Goal: Information Seeking & Learning: Find specific page/section

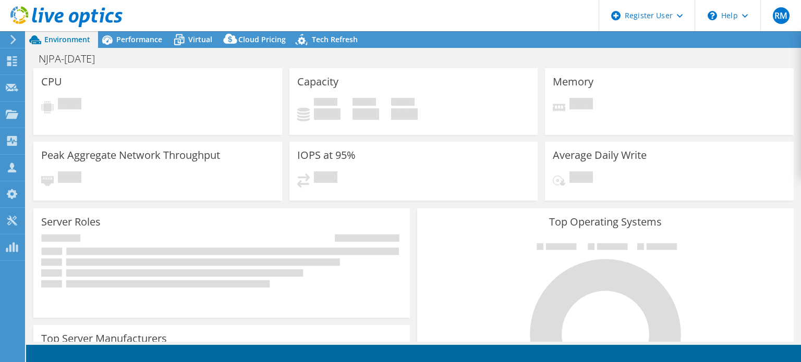
select select "USD"
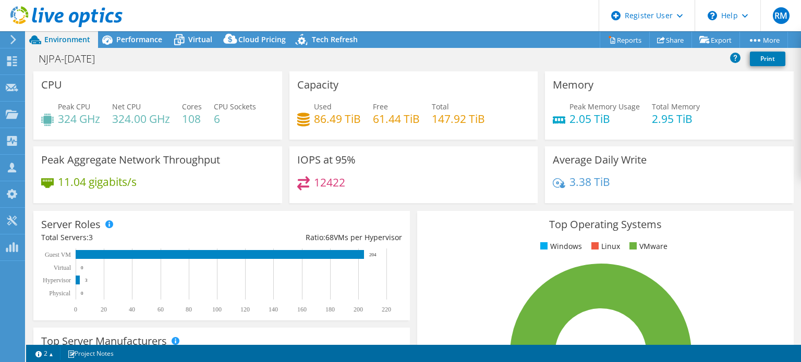
click at [13, 13] on use at bounding box center [66, 16] width 112 height 21
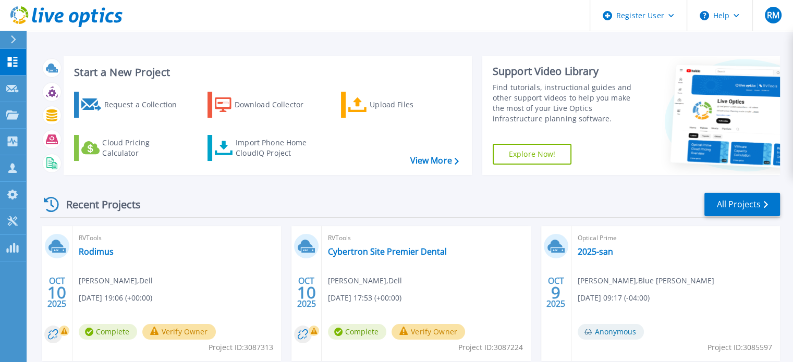
click at [10, 47] on div at bounding box center [17, 40] width 17 height 18
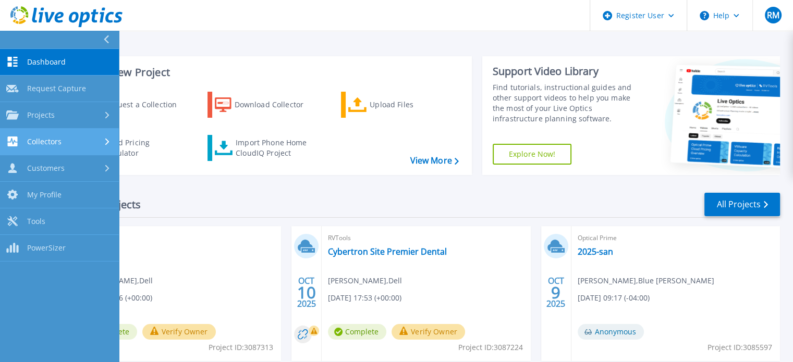
click at [67, 139] on div "Collectors" at bounding box center [59, 142] width 106 height 10
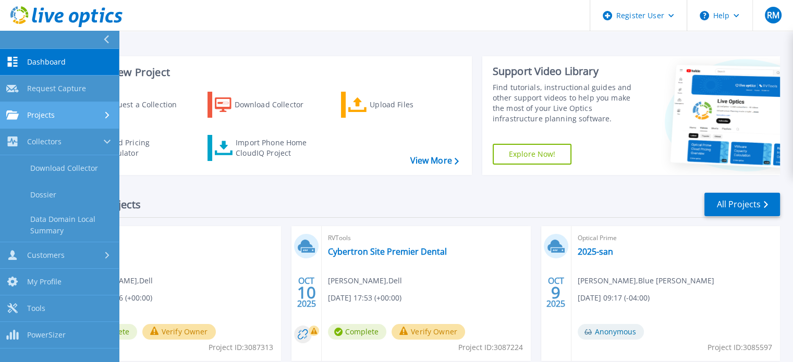
click at [96, 117] on div "Projects" at bounding box center [59, 115] width 106 height 9
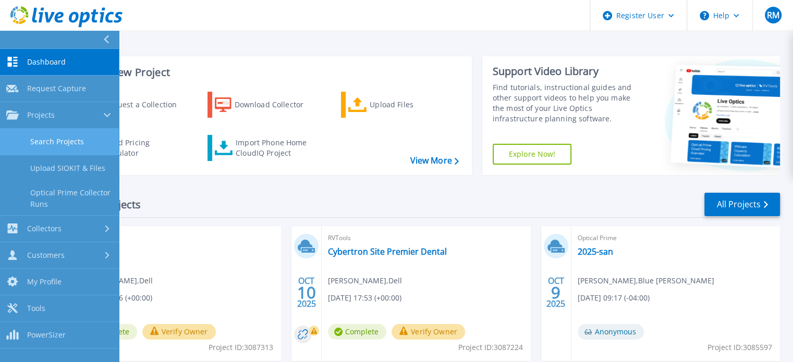
click at [75, 143] on link "Search Projects" at bounding box center [59, 142] width 119 height 27
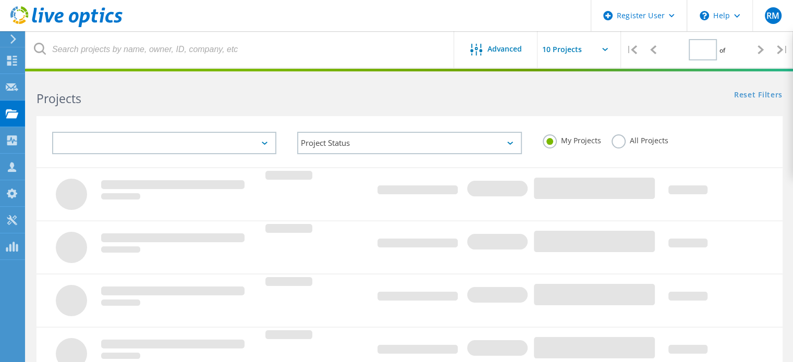
type input "1"
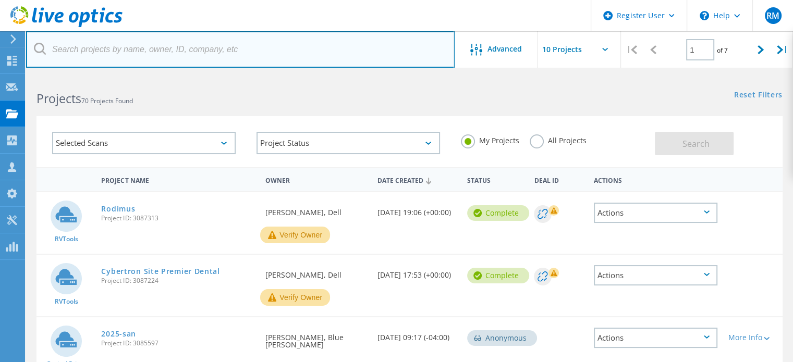
click at [229, 58] on input "text" at bounding box center [240, 49] width 429 height 37
click at [131, 60] on input "text" at bounding box center [240, 49] width 429 height 37
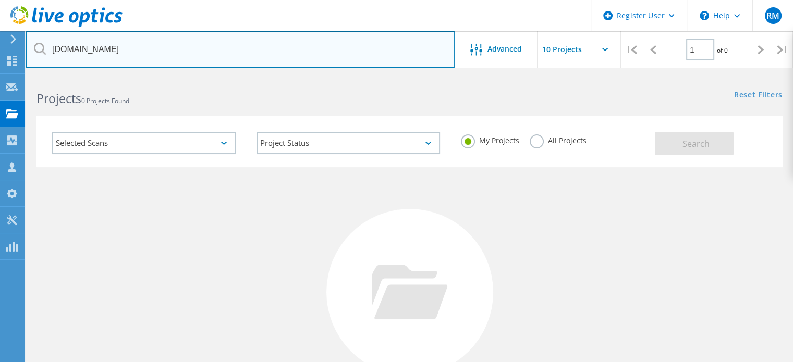
click at [252, 56] on input "[DOMAIN_NAME]" at bounding box center [240, 49] width 429 height 37
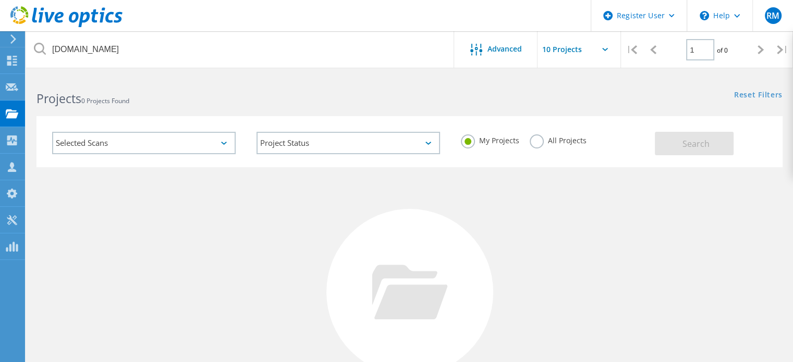
click at [267, 81] on div "Projects 0 Projects Found" at bounding box center [217, 90] width 383 height 28
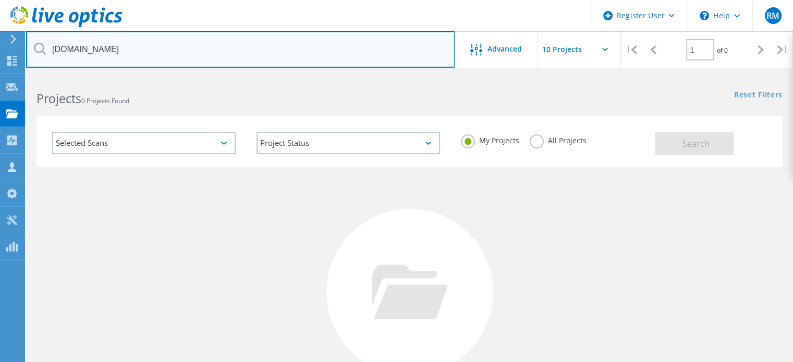
drag, startPoint x: 213, startPoint y: 50, endPoint x: 8, endPoint y: 39, distance: 204.7
click at [8, 76] on div "Register User \n Help Explore Helpful Articles Contact Support RM Dell User [PE…" at bounding box center [396, 278] width 793 height 405
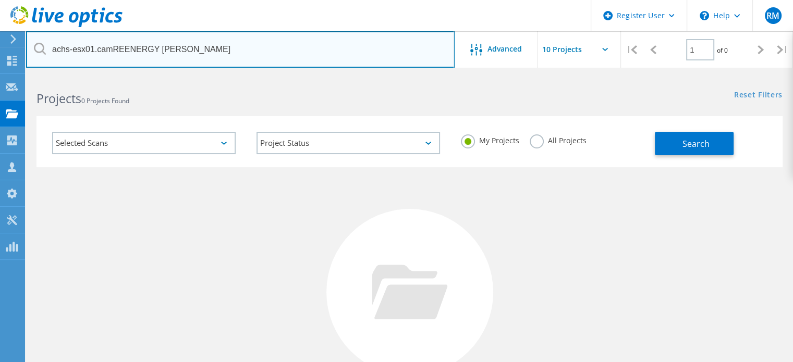
drag, startPoint x: 112, startPoint y: 53, endPoint x: 0, endPoint y: 20, distance: 116.7
click at [0, 76] on div "Register User \n Help Explore Helpful Articles Contact Support RM Dell User [PE…" at bounding box center [396, 278] width 793 height 405
type input "REENERGY [PERSON_NAME]"
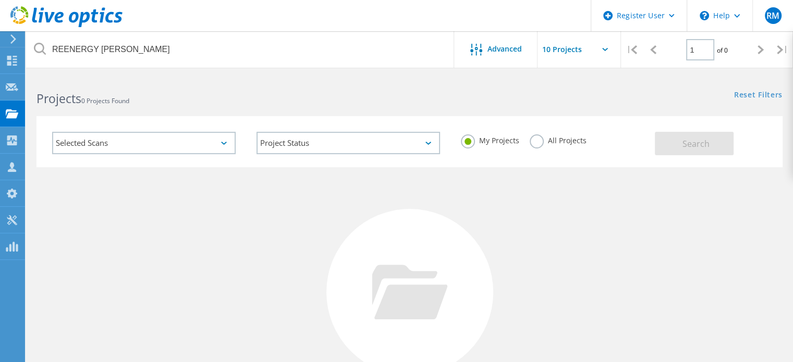
click at [540, 139] on label "All Projects" at bounding box center [558, 140] width 57 height 10
click at [0, 0] on input "All Projects" at bounding box center [0, 0] width 0 height 0
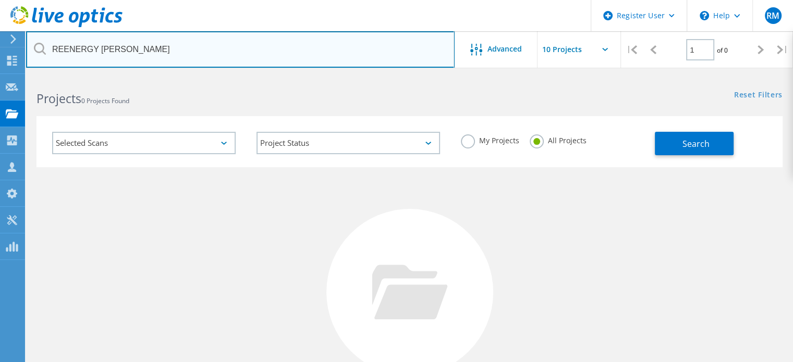
click at [355, 60] on input "REENERGY [PERSON_NAME]" at bounding box center [240, 49] width 429 height 37
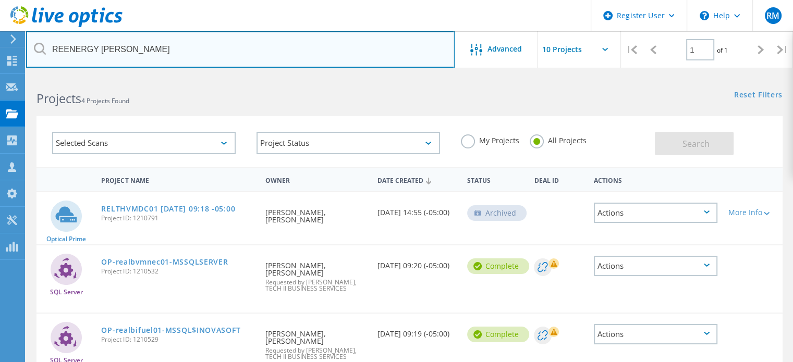
drag, startPoint x: 148, startPoint y: 59, endPoint x: 24, endPoint y: 38, distance: 125.9
click at [24, 76] on div "Register User \n Help Explore Helpful Articles Contact Support RM Dell User [PE…" at bounding box center [396, 284] width 793 height 416
click at [156, 55] on input "REENERGY [PERSON_NAME]" at bounding box center [240, 49] width 429 height 37
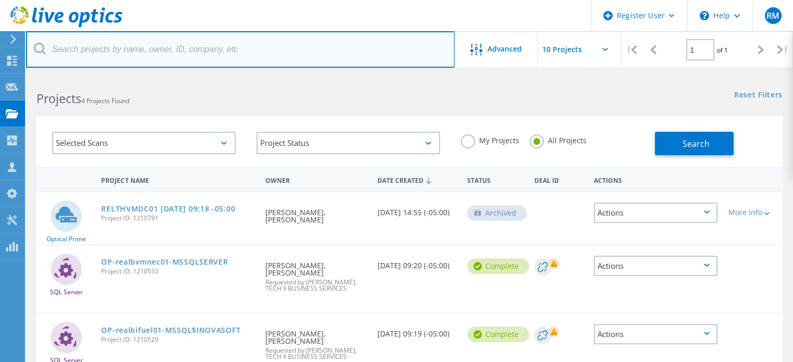
paste input "[DOMAIN_NAME]"
type input "[DOMAIN_NAME]"
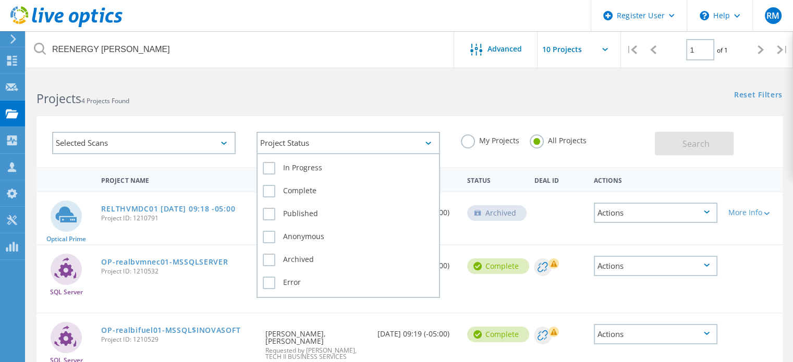
click at [315, 135] on div "Project Status" at bounding box center [349, 143] width 184 height 22
click at [306, 169] on label "In Progress" at bounding box center [348, 168] width 171 height 13
click at [0, 0] on input "In Progress" at bounding box center [0, 0] width 0 height 0
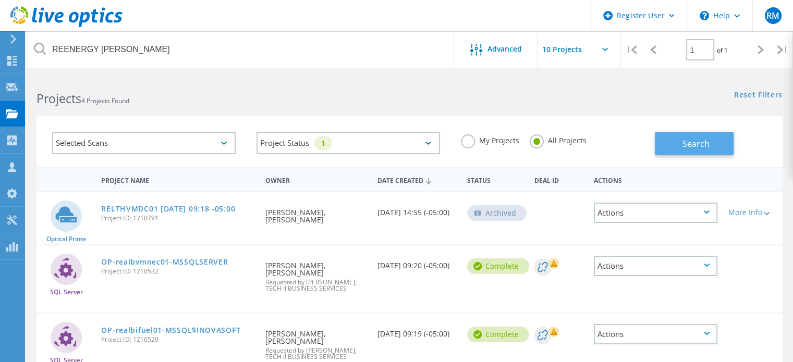
click at [692, 143] on span "Search" at bounding box center [696, 143] width 27 height 11
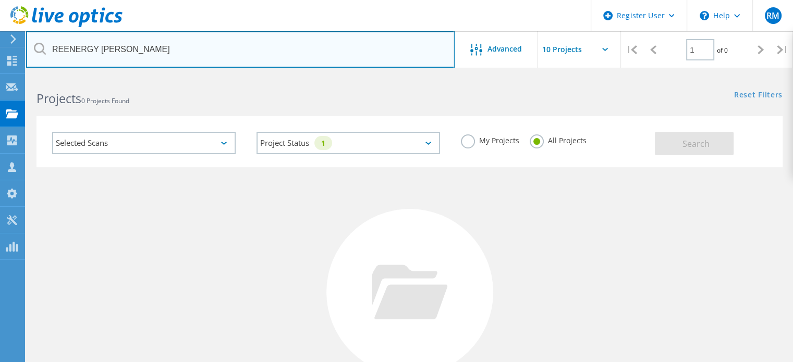
drag, startPoint x: 167, startPoint y: 53, endPoint x: 25, endPoint y: 25, distance: 144.6
click at [25, 76] on div "Register User \n Help Explore Helpful Articles Contact Support RM Dell User [PE…" at bounding box center [396, 278] width 793 height 405
paste input "[PERSON_NAME][EMAIL_ADDRESS][DOMAIN_NAME]"
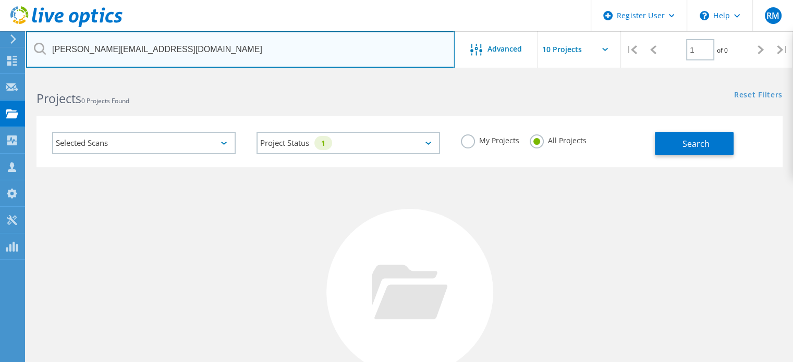
type input "[PERSON_NAME][EMAIL_ADDRESS][DOMAIN_NAME]"
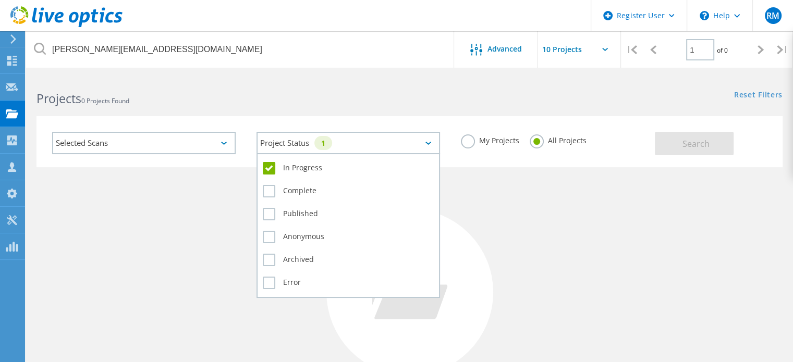
click at [332, 146] on div "1" at bounding box center [323, 143] width 18 height 14
click at [313, 166] on label "In Progress" at bounding box center [348, 168] width 171 height 13
click at [0, 0] on input "In Progress" at bounding box center [0, 0] width 0 height 0
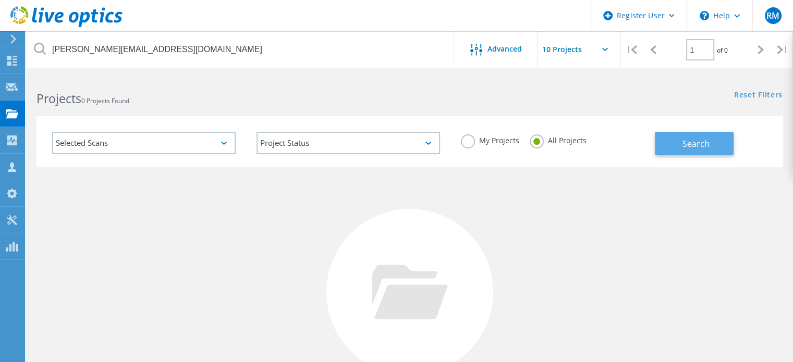
click at [683, 135] on button "Search" at bounding box center [694, 143] width 79 height 23
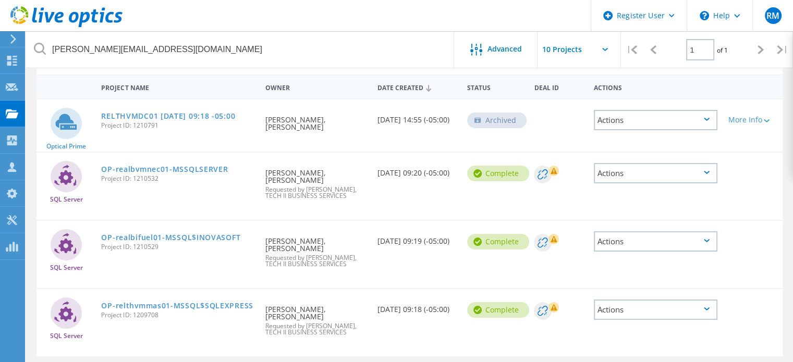
scroll to position [127, 0]
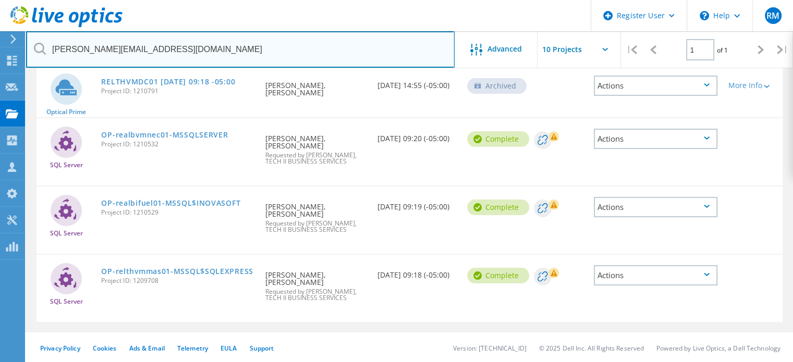
click at [262, 45] on input "[PERSON_NAME][EMAIL_ADDRESS][DOMAIN_NAME]" at bounding box center [240, 49] width 429 height 37
paste input "REGENERATE ENERGY HOLDINGS"
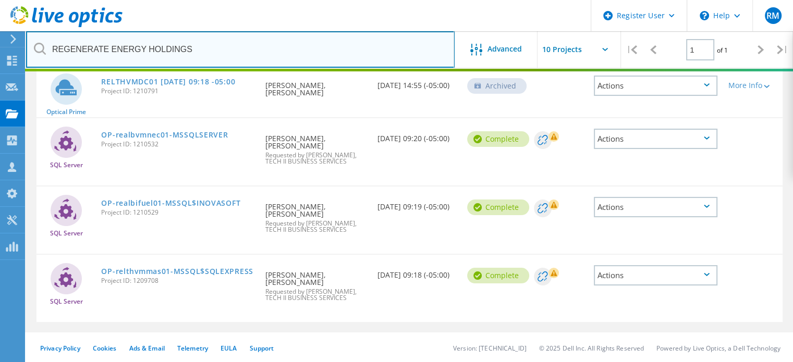
scroll to position [0, 0]
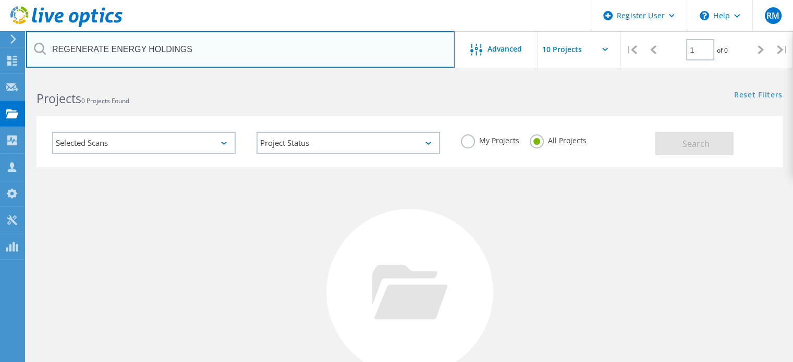
drag, startPoint x: 235, startPoint y: 48, endPoint x: 0, endPoint y: 8, distance: 238.6
click at [0, 76] on div "Register User \n Help Explore Helpful Articles Contact Support RM Dell User [PE…" at bounding box center [396, 278] width 793 height 405
type input "="
drag, startPoint x: 306, startPoint y: 42, endPoint x: 0, endPoint y: 34, distance: 305.7
click at [0, 76] on div "Register User \n Help Explore Helpful Articles Contact Support RM Dell User [PE…" at bounding box center [396, 278] width 793 height 405
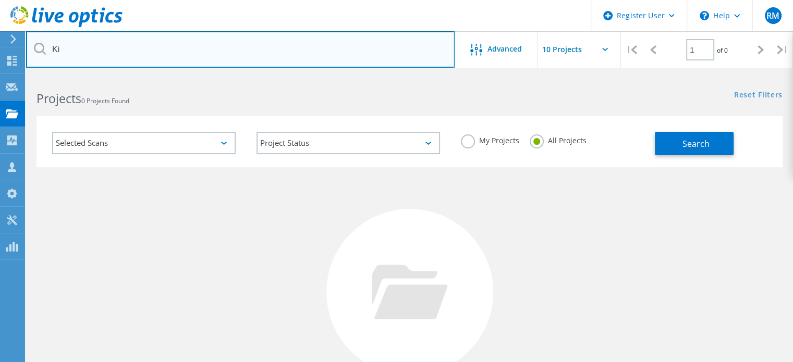
type input "K"
type input "[EMAIL_ADDRESS][DOMAIN_NAME]"
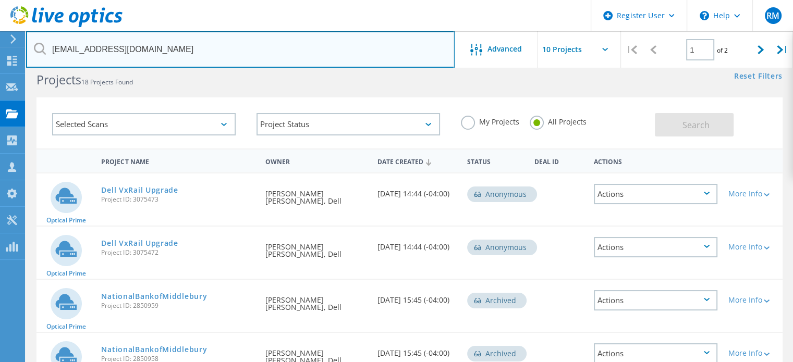
scroll to position [17, 0]
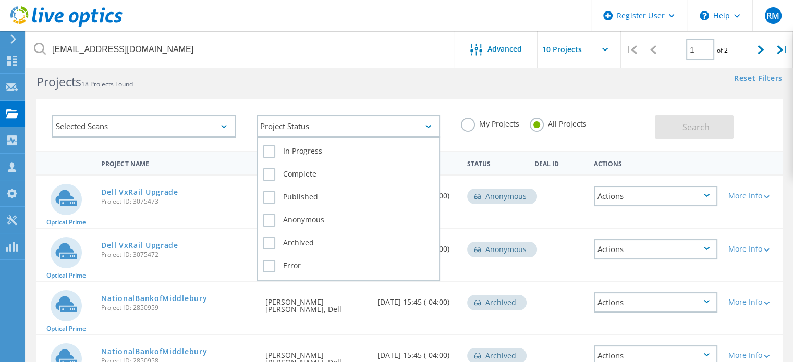
click at [319, 120] on div "Project Status" at bounding box center [349, 126] width 184 height 22
click at [316, 152] on label "In Progress" at bounding box center [348, 152] width 171 height 13
click at [0, 0] on input "In Progress" at bounding box center [0, 0] width 0 height 0
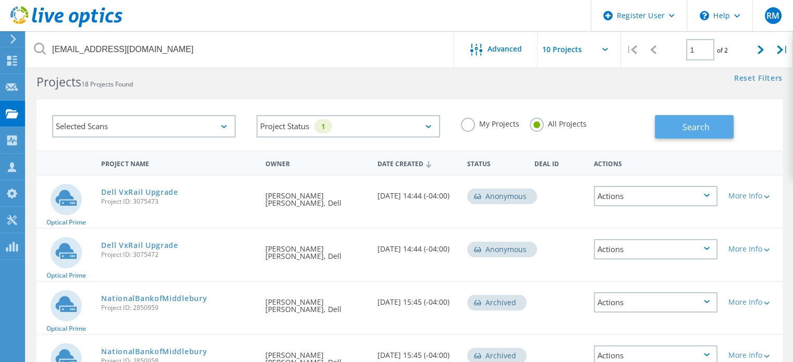
click at [685, 128] on span "Search" at bounding box center [696, 127] width 27 height 11
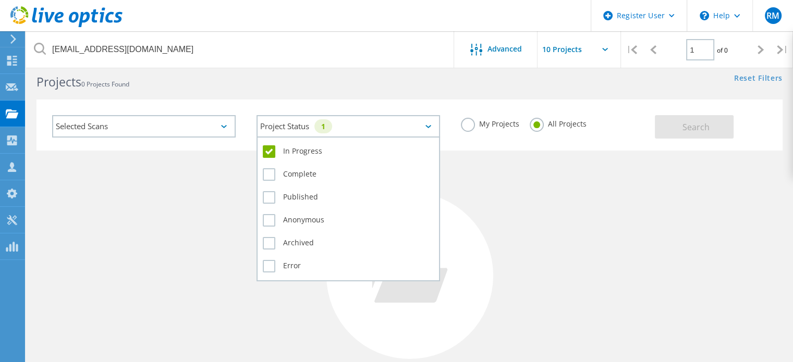
click at [379, 129] on div "Project Status 1" at bounding box center [349, 126] width 184 height 22
click at [360, 147] on label "In Progress" at bounding box center [348, 152] width 171 height 13
click at [0, 0] on input "In Progress" at bounding box center [0, 0] width 0 height 0
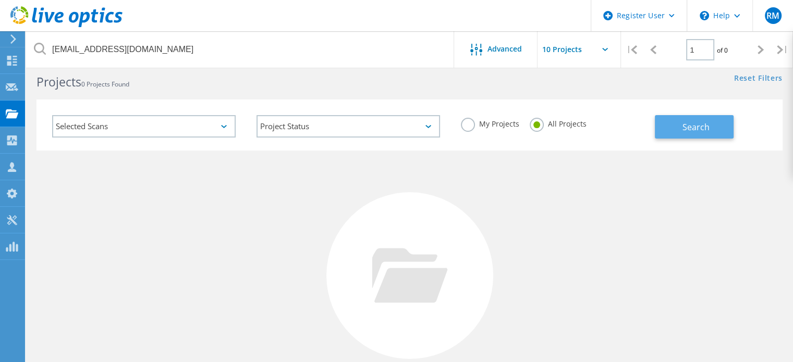
click at [686, 125] on span "Search" at bounding box center [696, 127] width 27 height 11
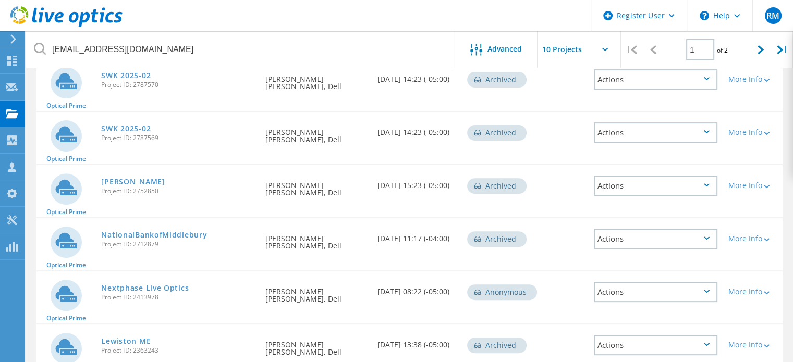
scroll to position [0, 0]
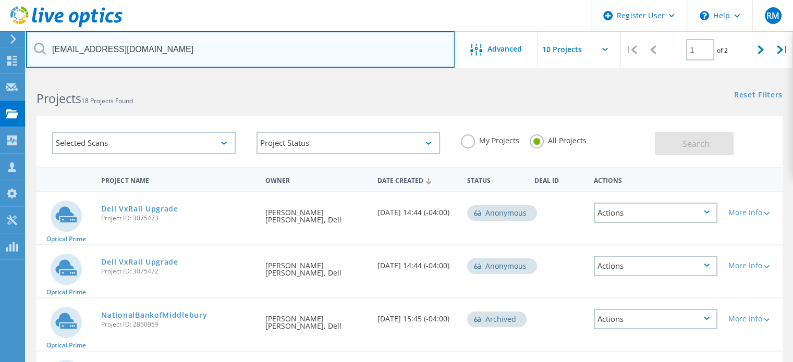
click at [208, 44] on input "[EMAIL_ADDRESS][DOMAIN_NAME]" at bounding box center [240, 49] width 429 height 37
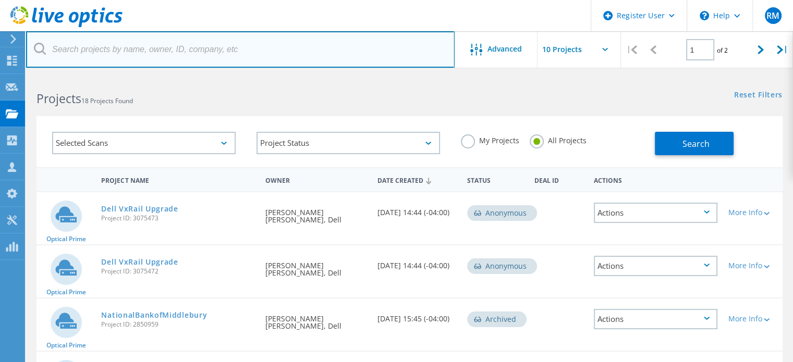
paste input "Ammonosuc Health Services"
type input "Ammonosuc Health Services"
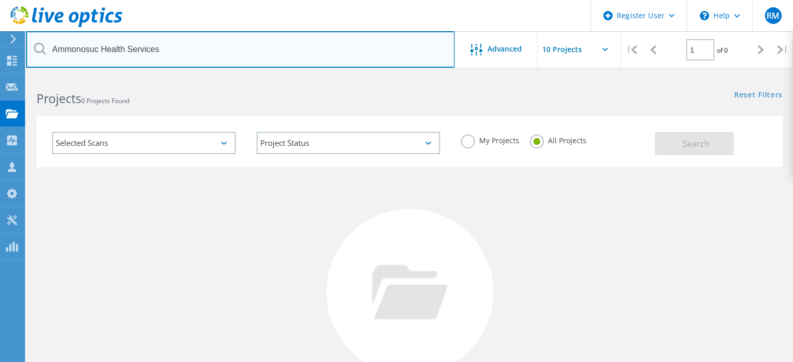
click at [179, 50] on input "Ammonosuc Health Services" at bounding box center [240, 49] width 429 height 37
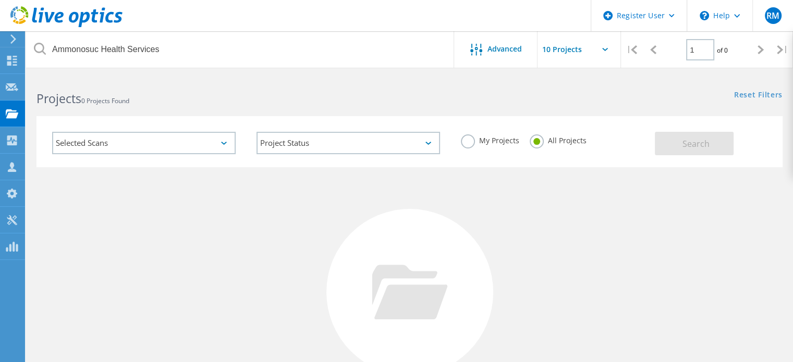
drag, startPoint x: 336, startPoint y: 22, endPoint x: 305, endPoint y: 21, distance: 31.8
click at [305, 21] on header "Register User \n Help Explore Helpful Articles Contact Support RM Dell User [PE…" at bounding box center [396, 15] width 793 height 31
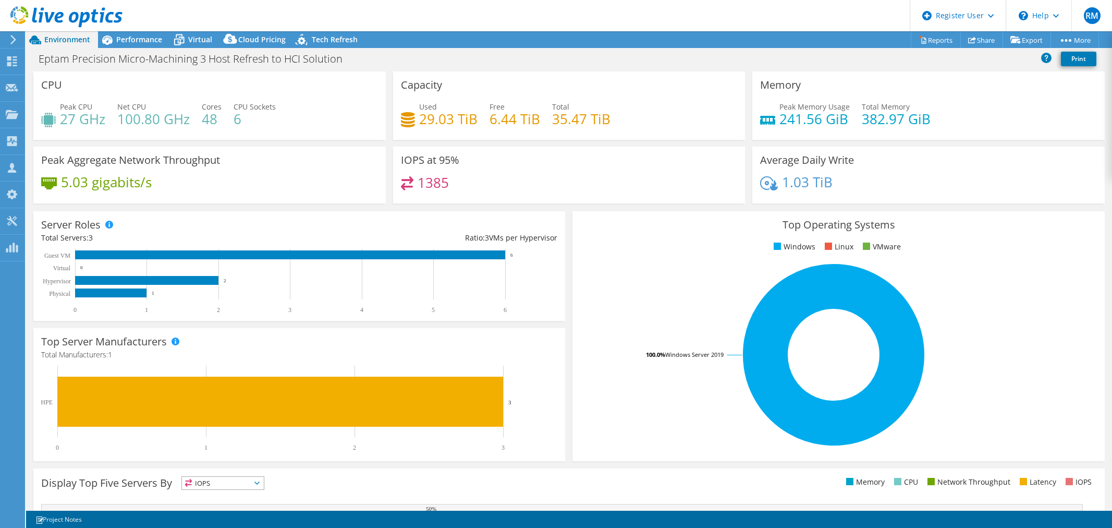
select select "USD"
